Goal: Check status: Check status

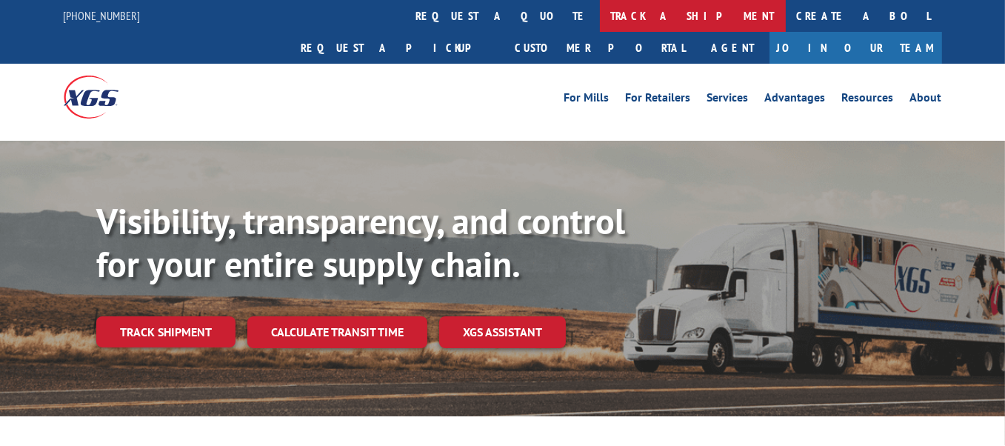
click at [600, 19] on link "track a shipment" at bounding box center [693, 16] width 186 height 32
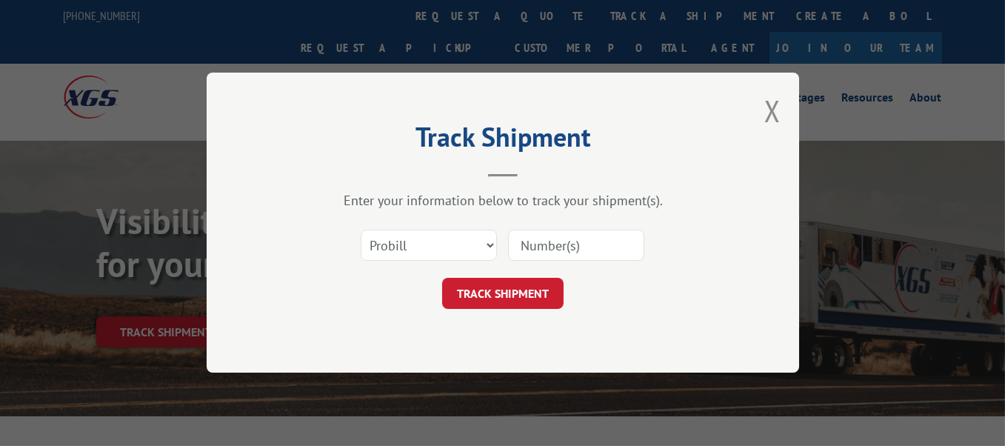
click at [552, 253] on input at bounding box center [576, 245] width 136 height 31
paste input "175201942"
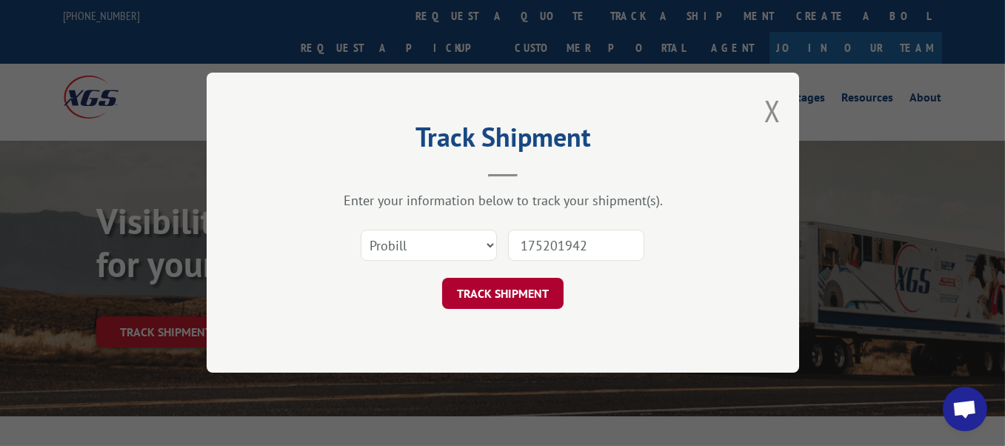
type input "175201942"
click at [504, 290] on button "TRACK SHIPMENT" at bounding box center [502, 293] width 121 height 31
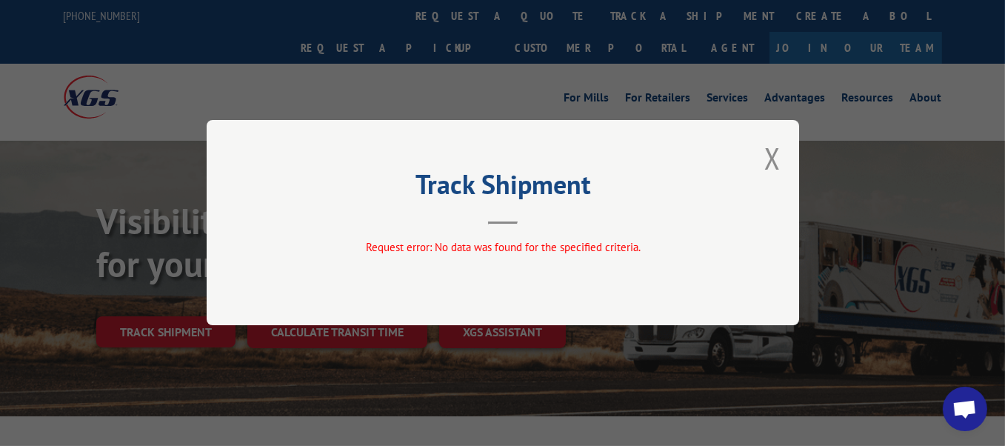
click at [780, 156] on div "Track Shipment Request error: No data was found for the specified criteria." at bounding box center [503, 222] width 592 height 205
click at [775, 156] on button "Close modal" at bounding box center [772, 157] width 16 height 39
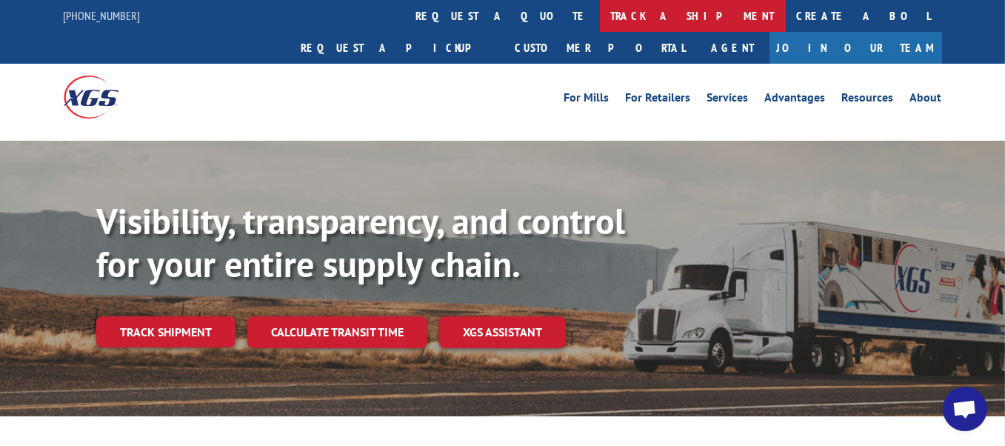
click at [600, 11] on link "track a shipment" at bounding box center [693, 16] width 186 height 32
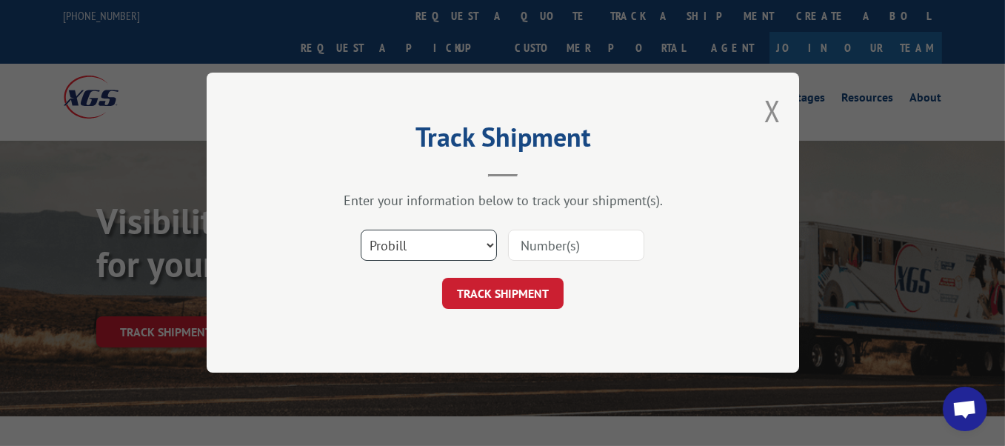
click at [438, 244] on select "Select category... Probill BOL PO" at bounding box center [429, 245] width 136 height 31
select select "po"
click at [361, 230] on select "Select category... Probill BOL PO" at bounding box center [429, 245] width 136 height 31
click at [555, 249] on input at bounding box center [576, 245] width 136 height 31
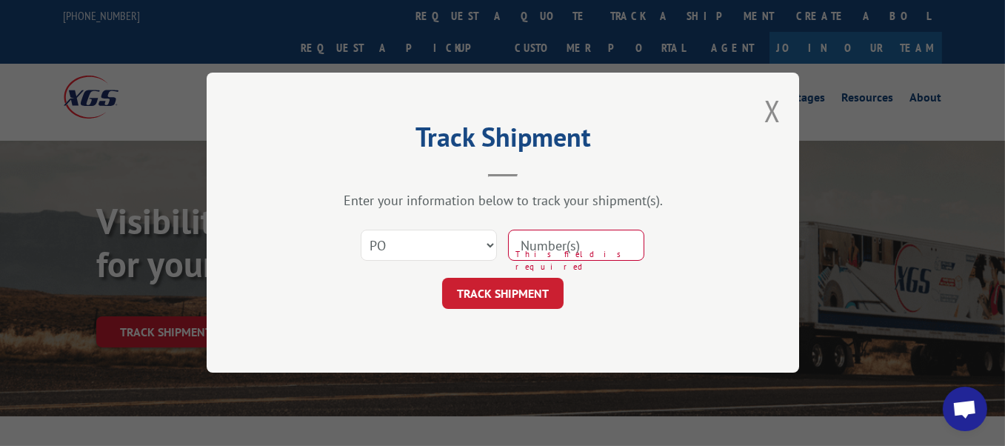
paste input "40527526"
type input "40527526"
click at [570, 89] on div "Track Shipment Enter your information below to track your shipment(s). Select c…" at bounding box center [503, 223] width 592 height 300
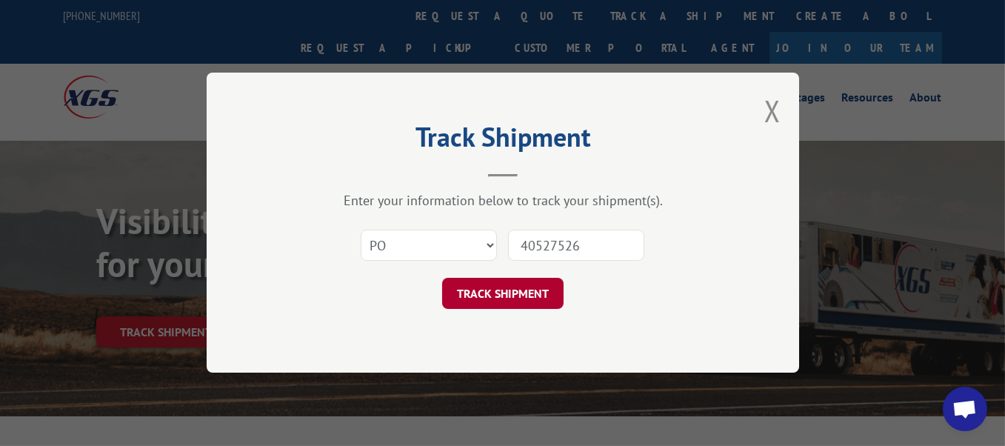
click at [509, 295] on button "TRACK SHIPMENT" at bounding box center [502, 293] width 121 height 31
